Goal: Find specific page/section: Find specific page/section

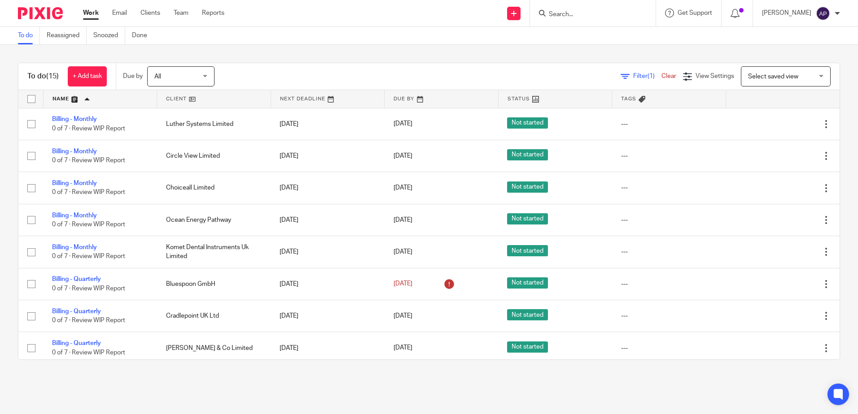
click at [600, 18] on input "Search" at bounding box center [588, 15] width 81 height 8
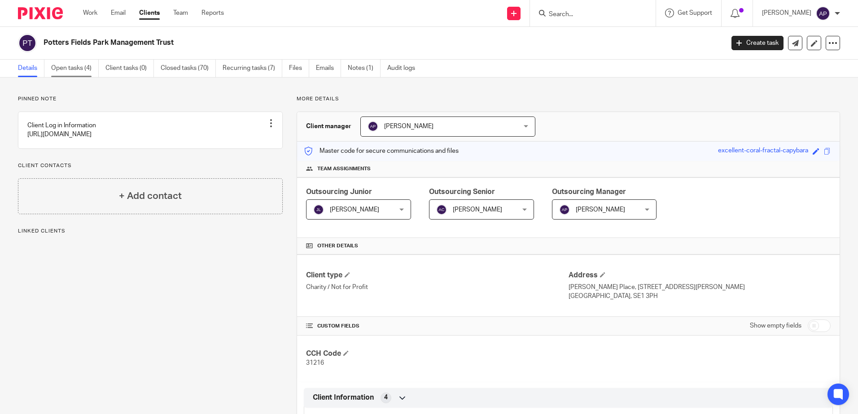
click at [70, 67] on link "Open tasks (4)" at bounding box center [75, 68] width 48 height 17
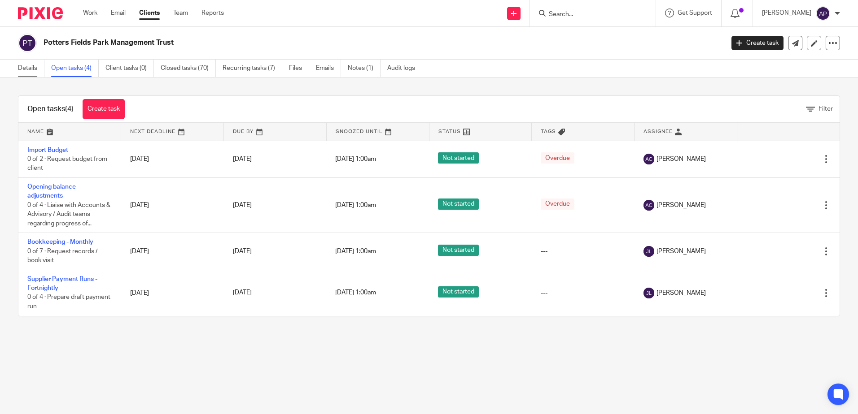
click at [39, 69] on link "Details" at bounding box center [31, 68] width 26 height 17
